Goal: Task Accomplishment & Management: Use online tool/utility

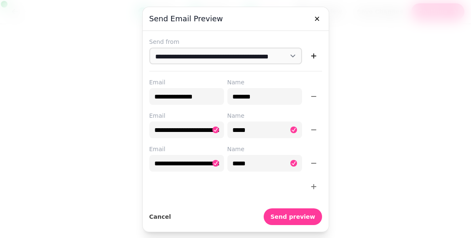
select select "**********"
click at [317, 21] on icon "button" at bounding box center [317, 19] width 8 height 8
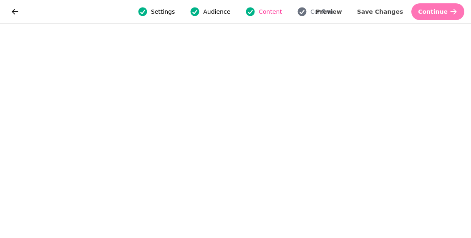
click at [439, 10] on span "Continue" at bounding box center [433, 12] width 30 height 6
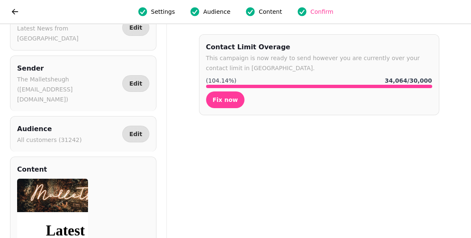
scroll to position [57, 0]
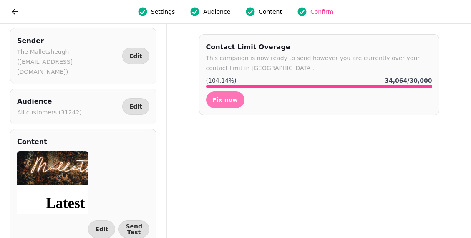
click at [227, 105] on button "Fix now" at bounding box center [225, 99] width 39 height 17
click at [221, 96] on button "Fix now" at bounding box center [225, 99] width 39 height 17
click at [232, 98] on span "Fix now" at bounding box center [225, 100] width 25 height 6
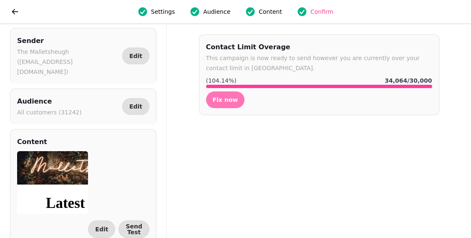
click at [232, 98] on span "Fix now" at bounding box center [225, 100] width 25 height 6
click at [317, 12] on span "Confirm" at bounding box center [322, 12] width 23 height 8
click at [220, 90] on div "Contact Limit Overage This campaign is now ready to send however you are curren…" at bounding box center [319, 74] width 240 height 81
click at [220, 94] on button "Fix now" at bounding box center [225, 99] width 39 height 17
click at [225, 103] on button "Fix now" at bounding box center [225, 99] width 39 height 17
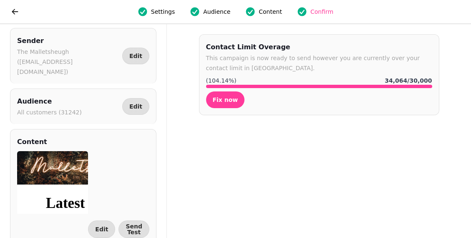
click at [453, 115] on div "Subject Latest News from Malletsheugh Edit Sender The Malletsheugh ([EMAIL_ADDR…" at bounding box center [235, 131] width 471 height 214
click at [321, 10] on span "Confirm" at bounding box center [322, 12] width 23 height 8
click at [224, 101] on span "Fix now" at bounding box center [225, 100] width 25 height 6
click at [15, 11] on icon "go back" at bounding box center [15, 11] width 6 height 5
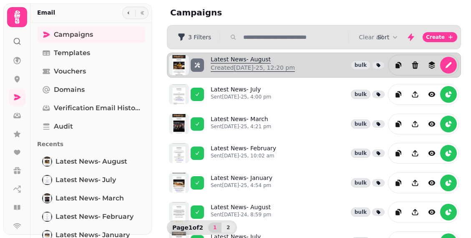
click at [248, 57] on link "Latest News- August Created [DATE]-25, 12:20 pm" at bounding box center [253, 65] width 84 height 20
select select "**********"
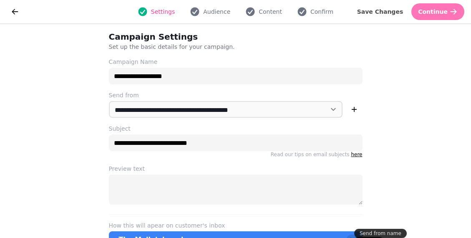
click at [448, 5] on button "Continue" at bounding box center [438, 11] width 53 height 17
select select "***"
select select "**"
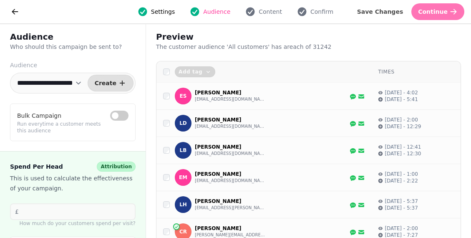
click at [448, 5] on button "Continue" at bounding box center [438, 11] width 53 height 17
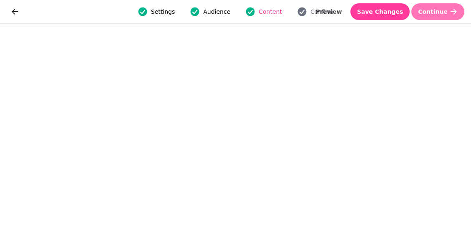
click at [452, 13] on icon "button" at bounding box center [454, 12] width 8 height 8
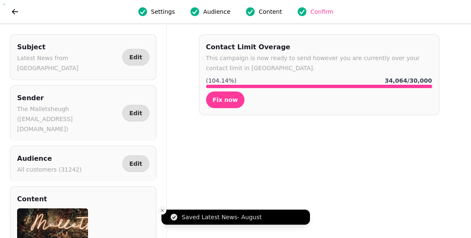
click at [163, 212] on icon "Close toast" at bounding box center [162, 210] width 5 height 5
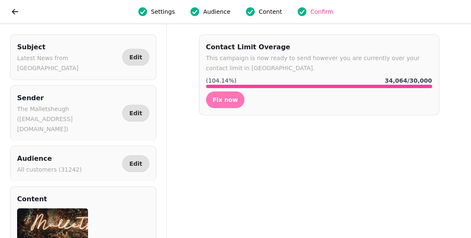
click at [228, 98] on span "Fix now" at bounding box center [225, 100] width 25 height 6
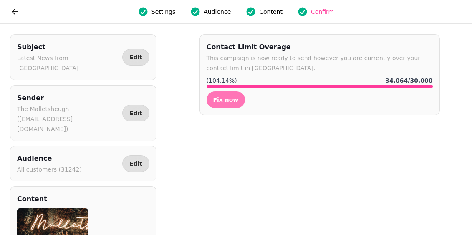
click at [228, 99] on span "Fix now" at bounding box center [225, 100] width 25 height 6
